Goal: Find specific page/section: Find specific page/section

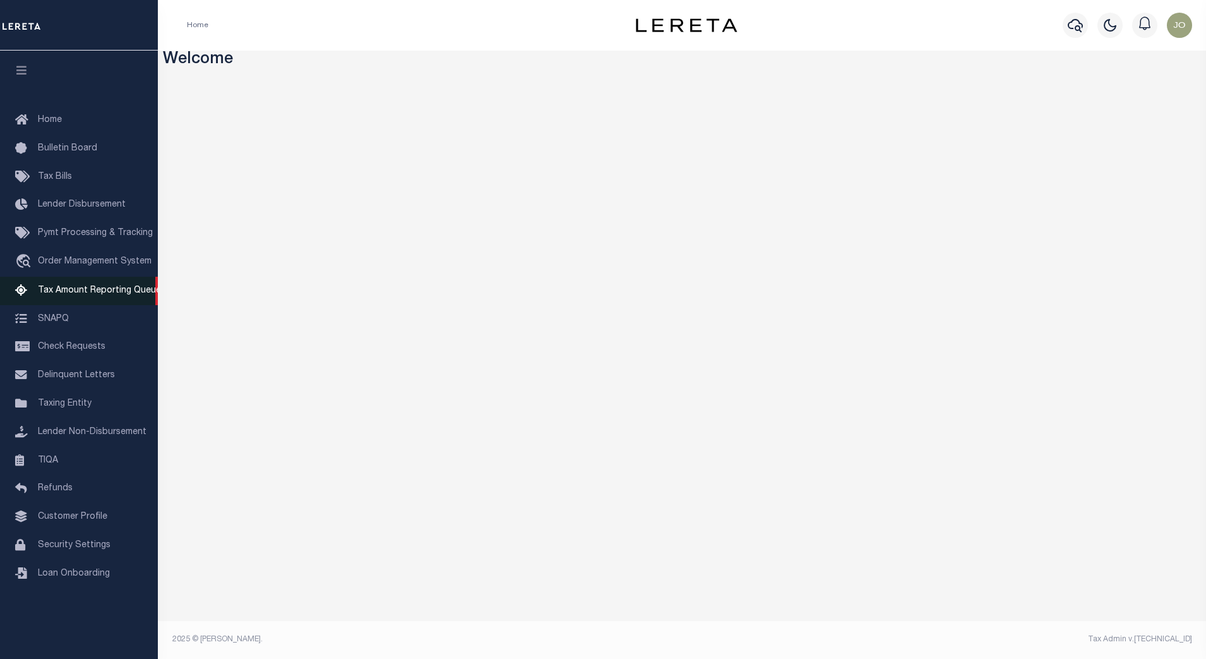
click at [109, 292] on span "Tax Amount Reporting Queue" at bounding box center [99, 290] width 123 height 9
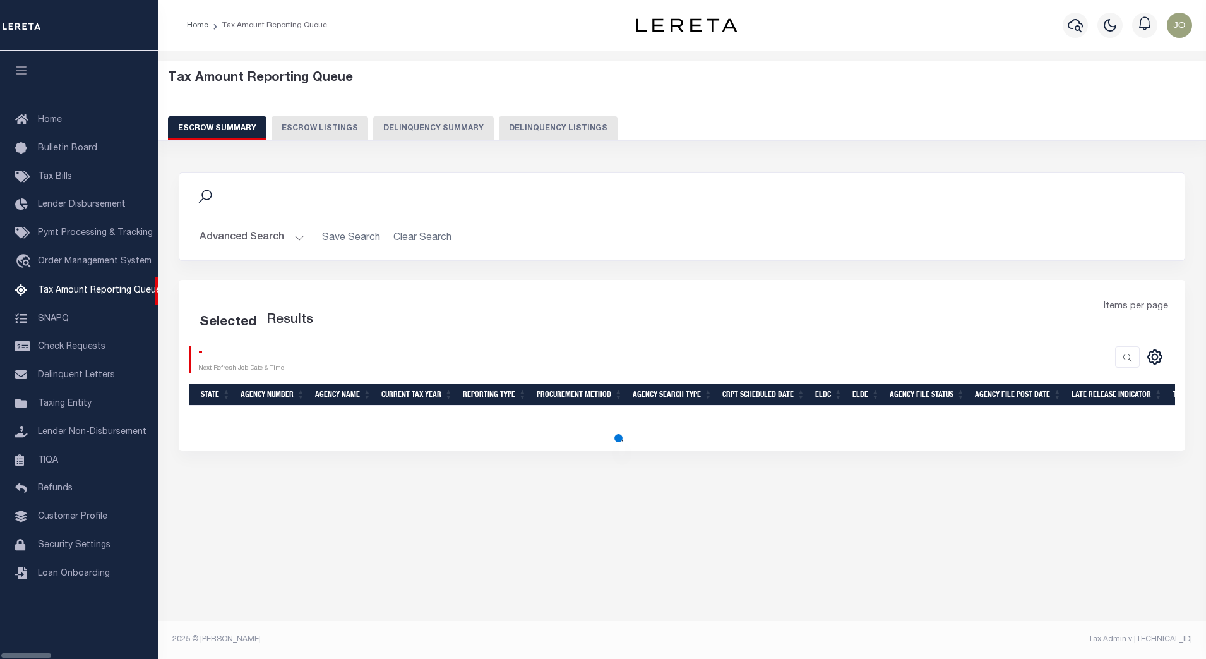
select select "100"
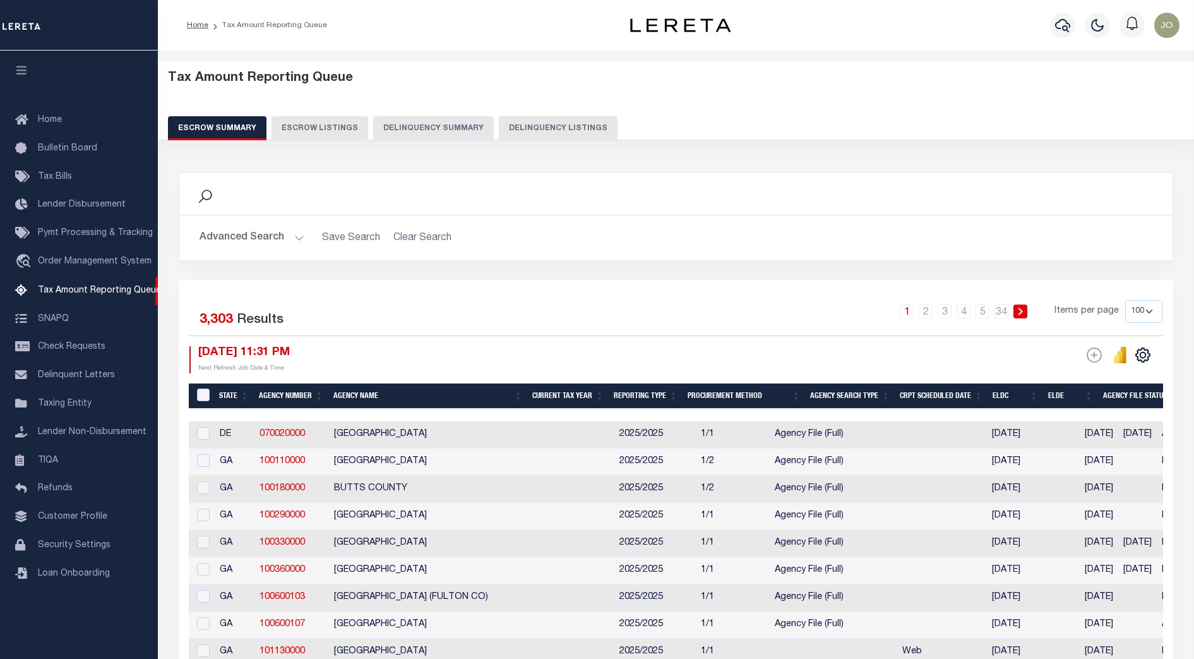
click at [773, 347] on div "ESCROW Web Extract" at bounding box center [919, 359] width 487 height 27
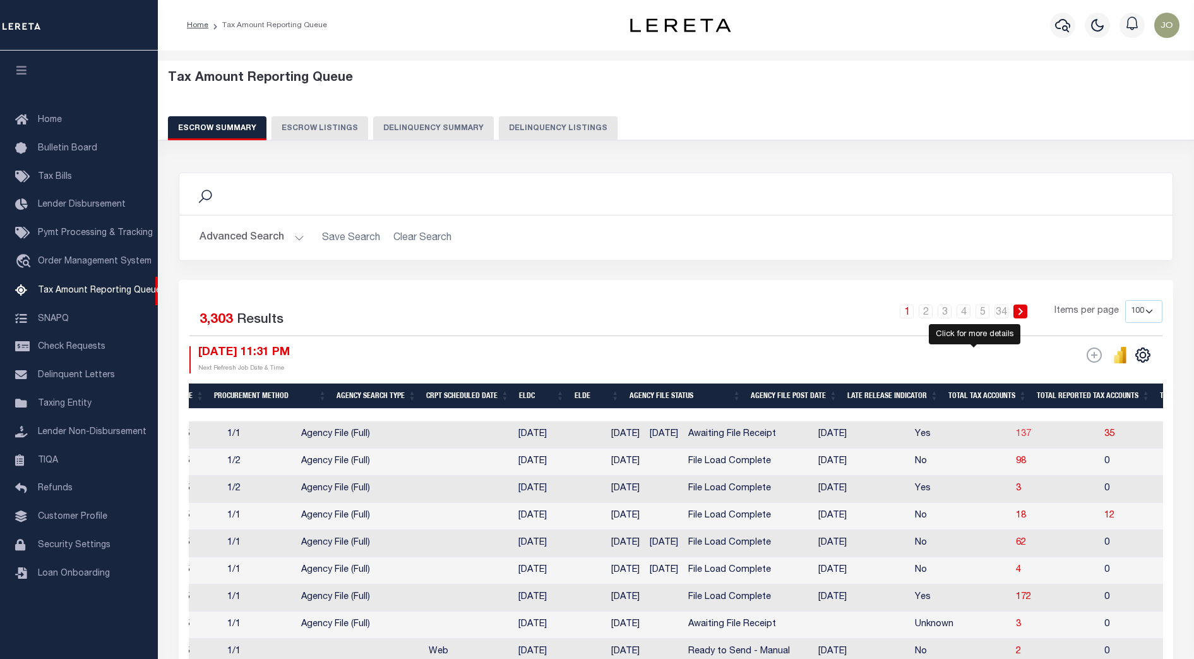
click at [1016, 438] on span "137" at bounding box center [1023, 433] width 15 height 9
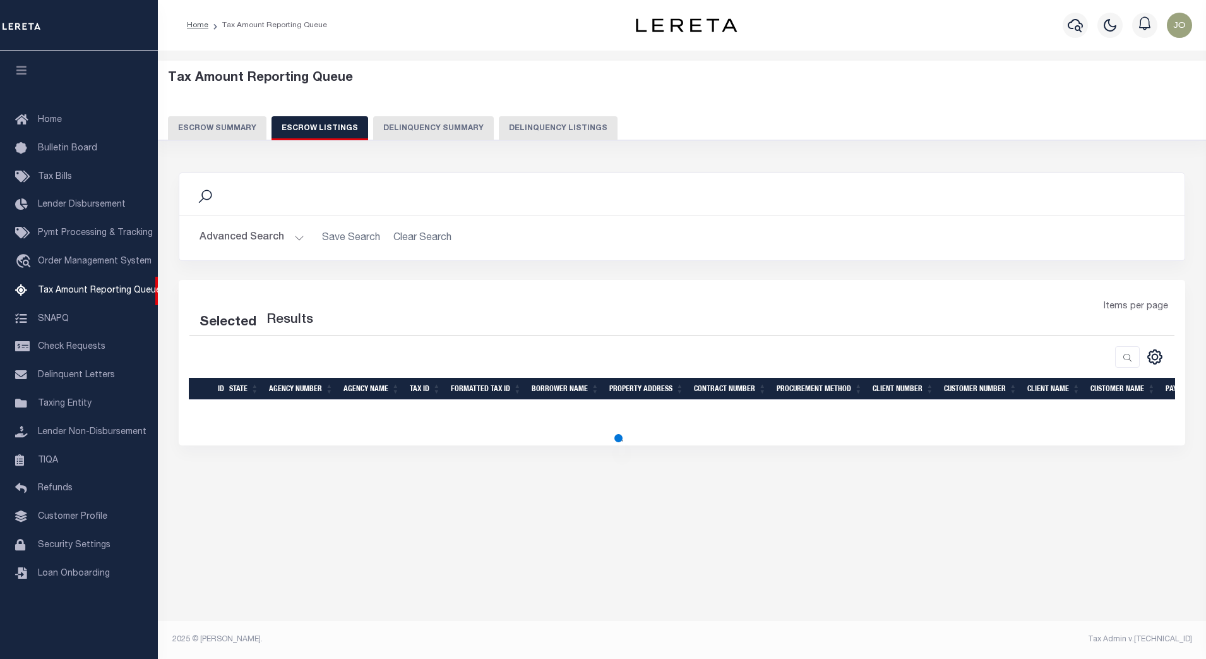
select select "100"
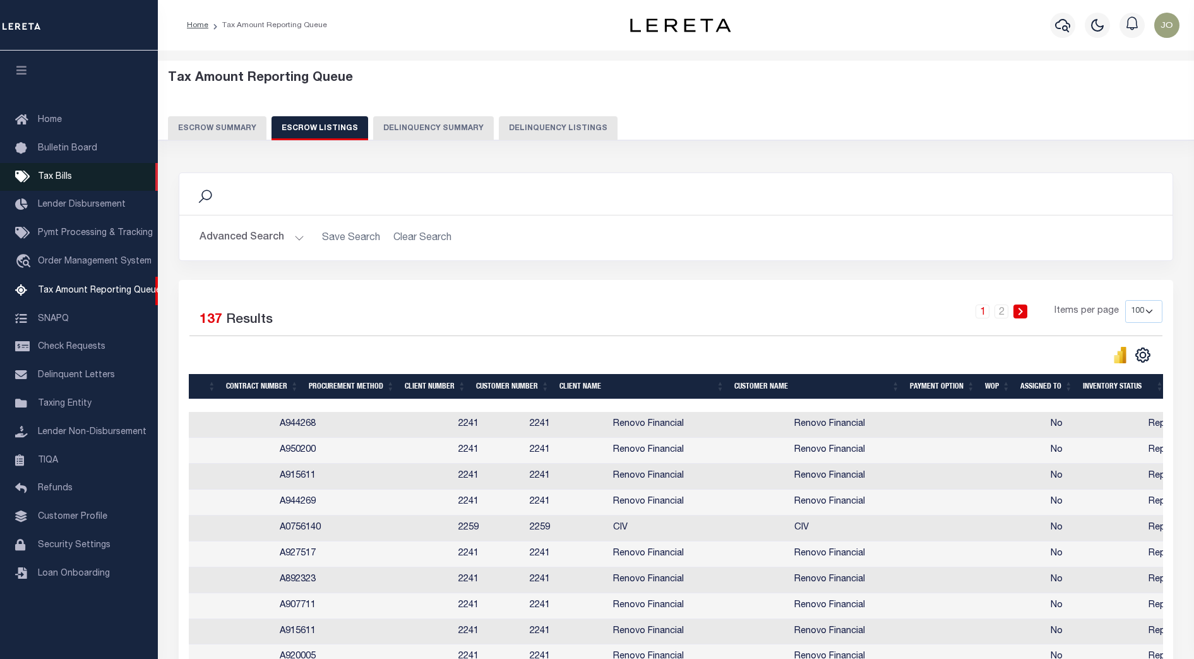
click at [80, 170] on link "Tax Bills" at bounding box center [79, 177] width 158 height 28
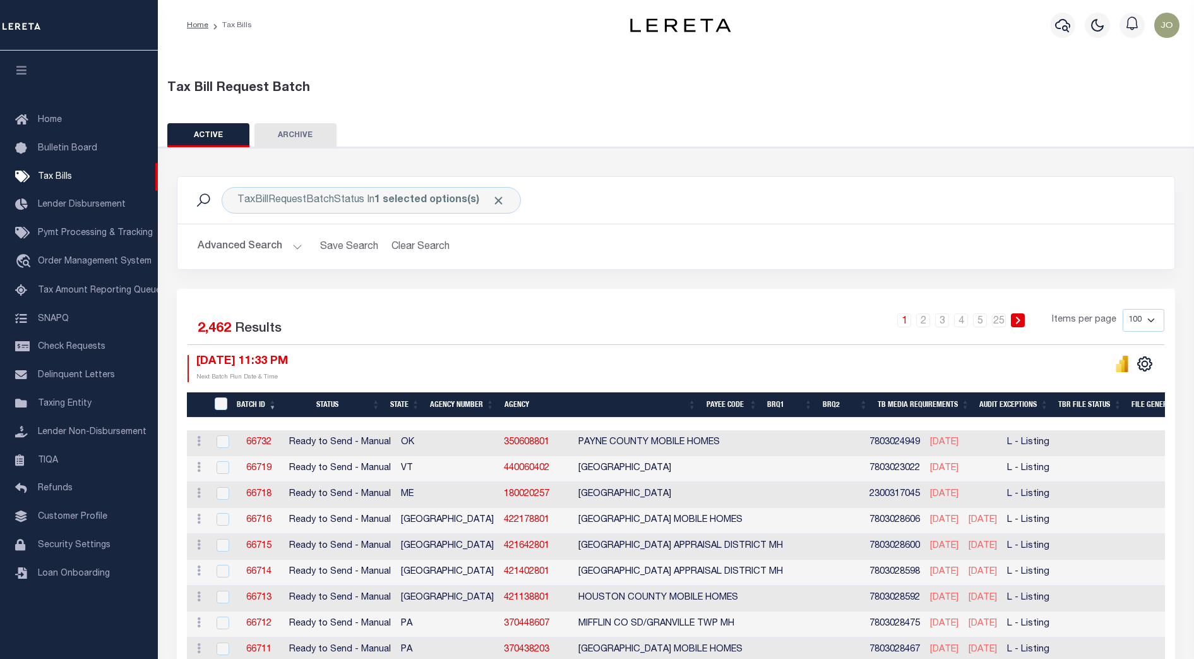
click at [868, 368] on div at bounding box center [920, 368] width 489 height 27
click at [708, 351] on div "Selected 2,462 Results 1 2 3 4 5 … 25 Items per page 100 200 500 1000 10/05/202…" at bounding box center [675, 345] width 997 height 73
click at [708, 349] on div "Selected 2,462 Results 1 2 3 4 5 … 25 Items per page 100 200 500 1000 10/05/202…" at bounding box center [675, 345] width 997 height 73
click at [714, 309] on div "1 2 3 4 5 … 25 Items per page 100 200 500 1000" at bounding box center [800, 325] width 728 height 33
